Goal: Navigation & Orientation: Find specific page/section

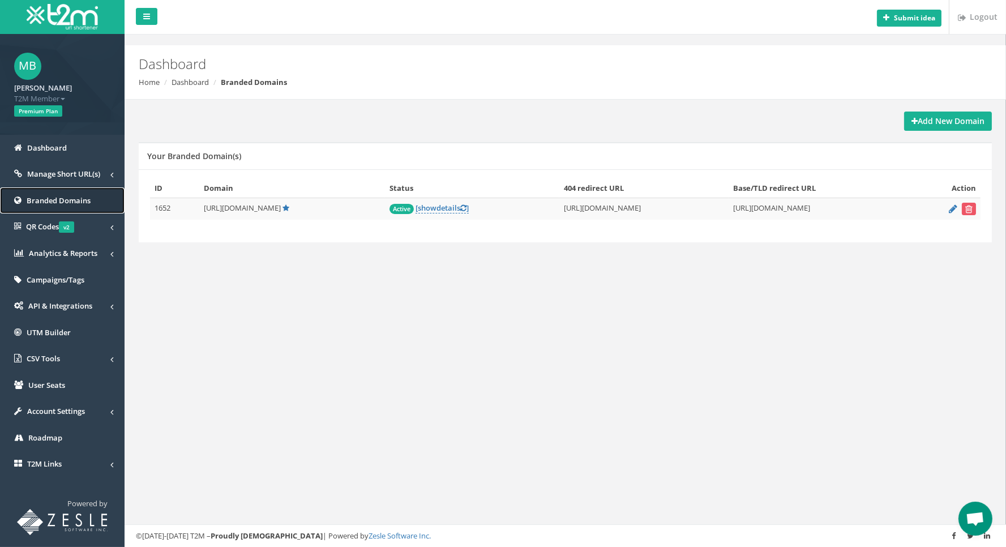
click at [30, 203] on span "Branded Domains" at bounding box center [59, 200] width 64 height 10
click at [91, 307] on span "API & Integrations" at bounding box center [60, 306] width 64 height 10
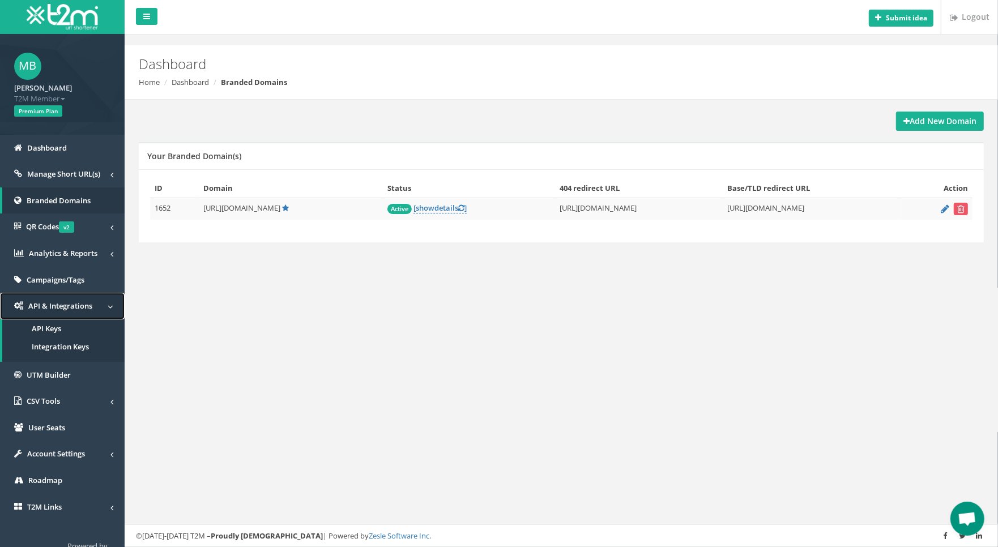
click at [91, 307] on span "API & Integrations" at bounding box center [60, 306] width 64 height 10
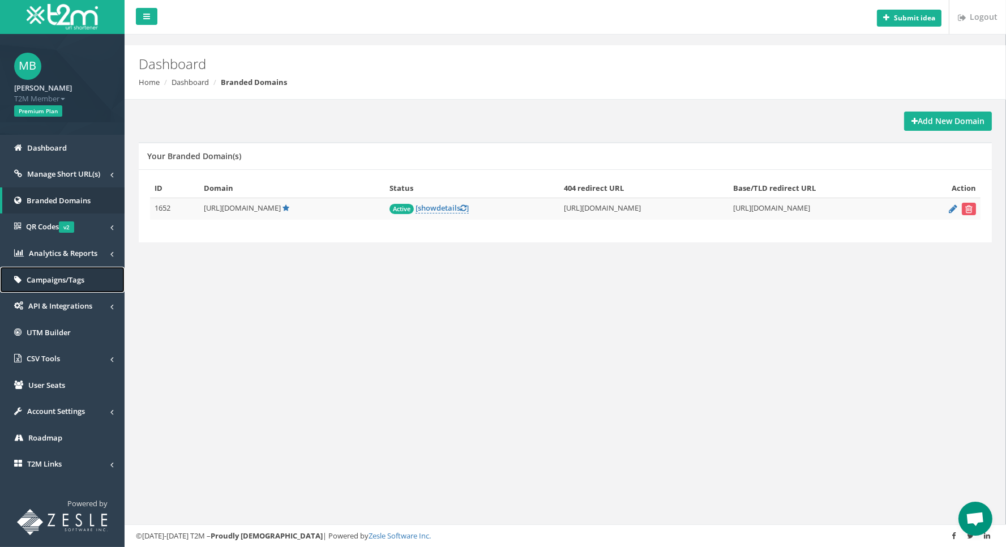
click at [74, 279] on span "Campaigns/Tags" at bounding box center [56, 280] width 58 height 10
click at [55, 277] on span "Campaigns/Tags" at bounding box center [56, 280] width 58 height 10
